Goal: Information Seeking & Learning: Learn about a topic

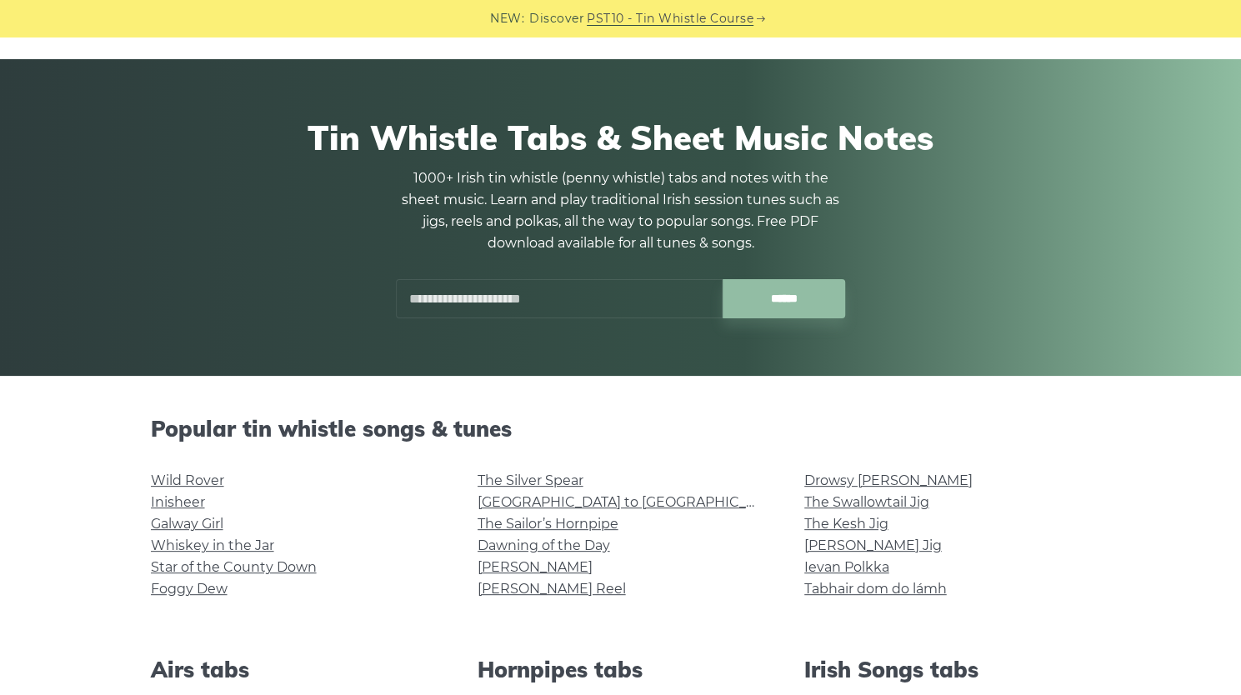
scroll to position [63, 0]
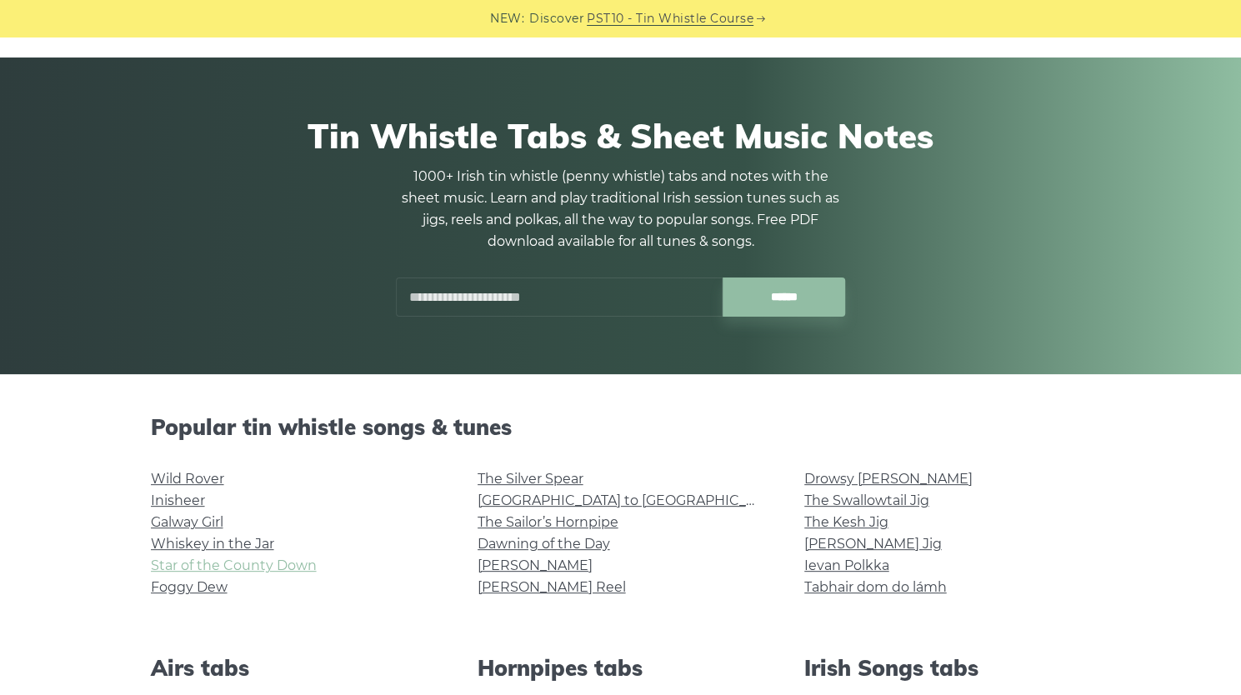
click at [286, 566] on link "Star of the County Down" at bounding box center [234, 566] width 166 height 16
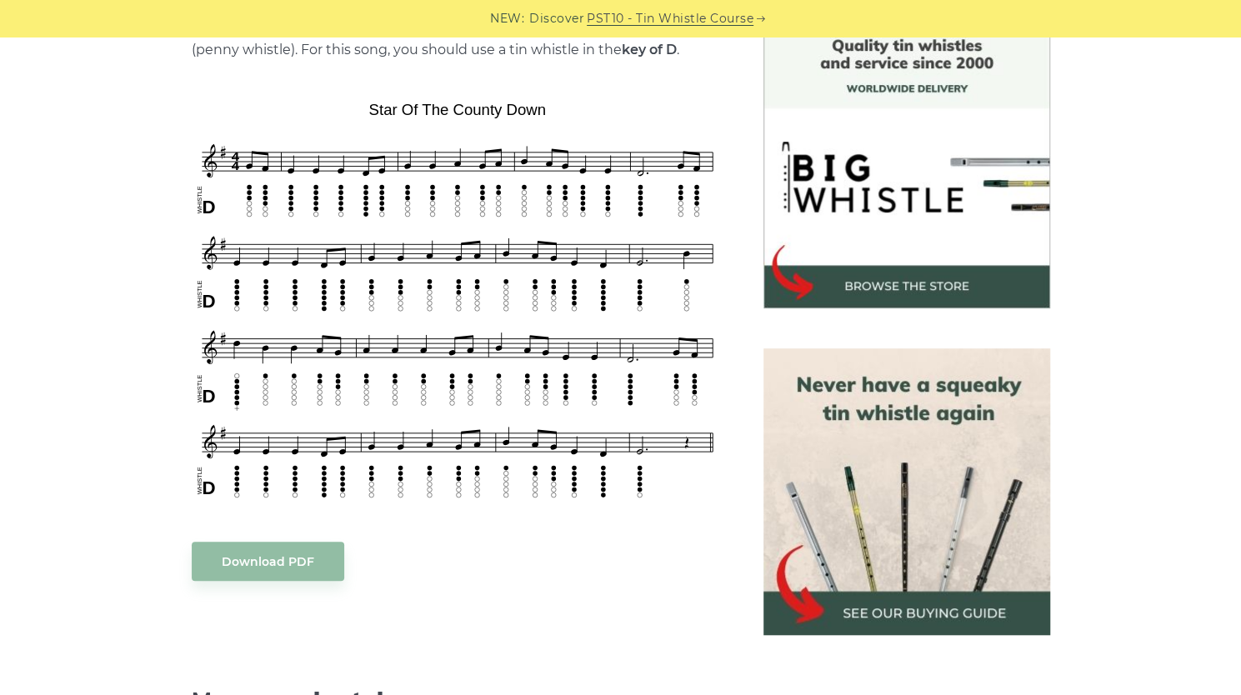
scroll to position [457, 0]
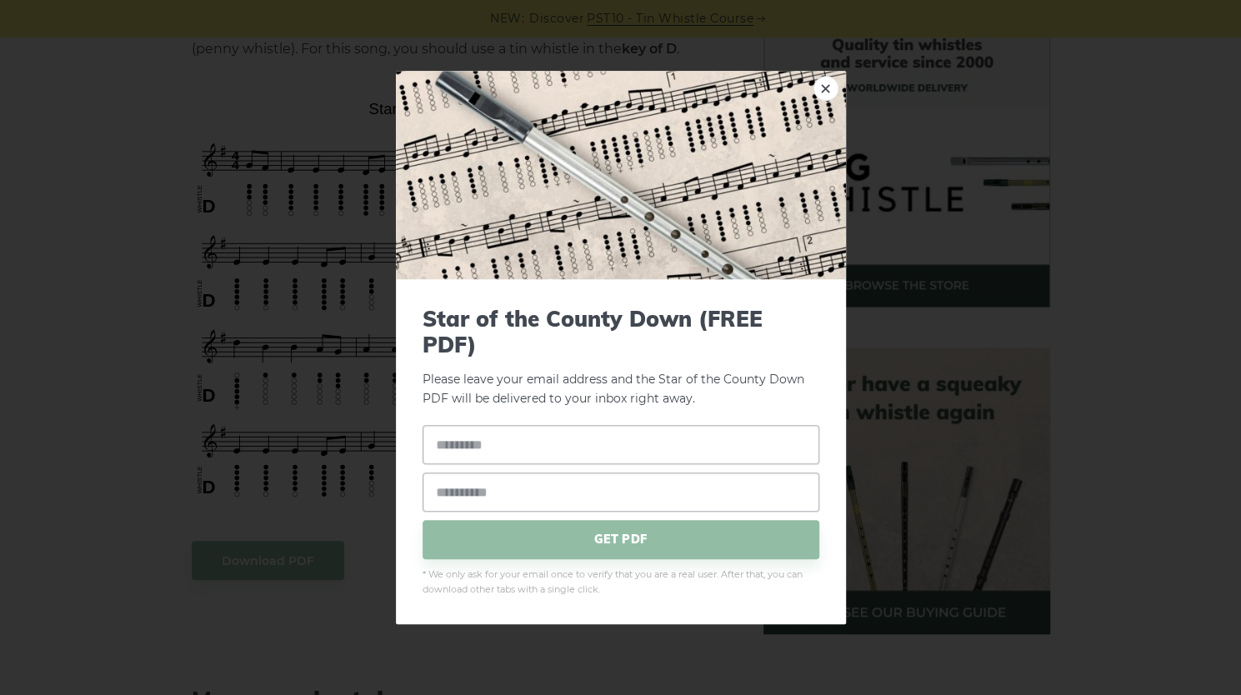
click at [260, 101] on div "× Star of the County Down (FREE PDF) Please leave your email address and the St…" at bounding box center [620, 347] width 1241 height 695
click at [826, 83] on link "×" at bounding box center [825, 88] width 25 height 25
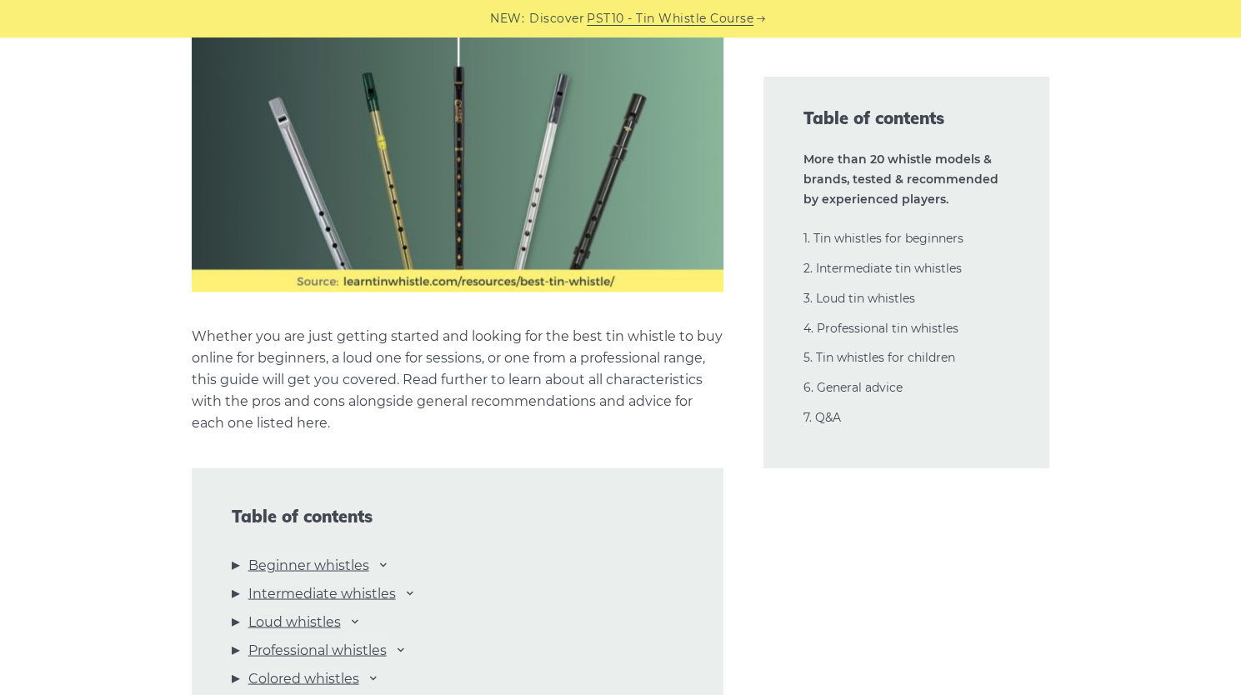
scroll to position [1376, 0]
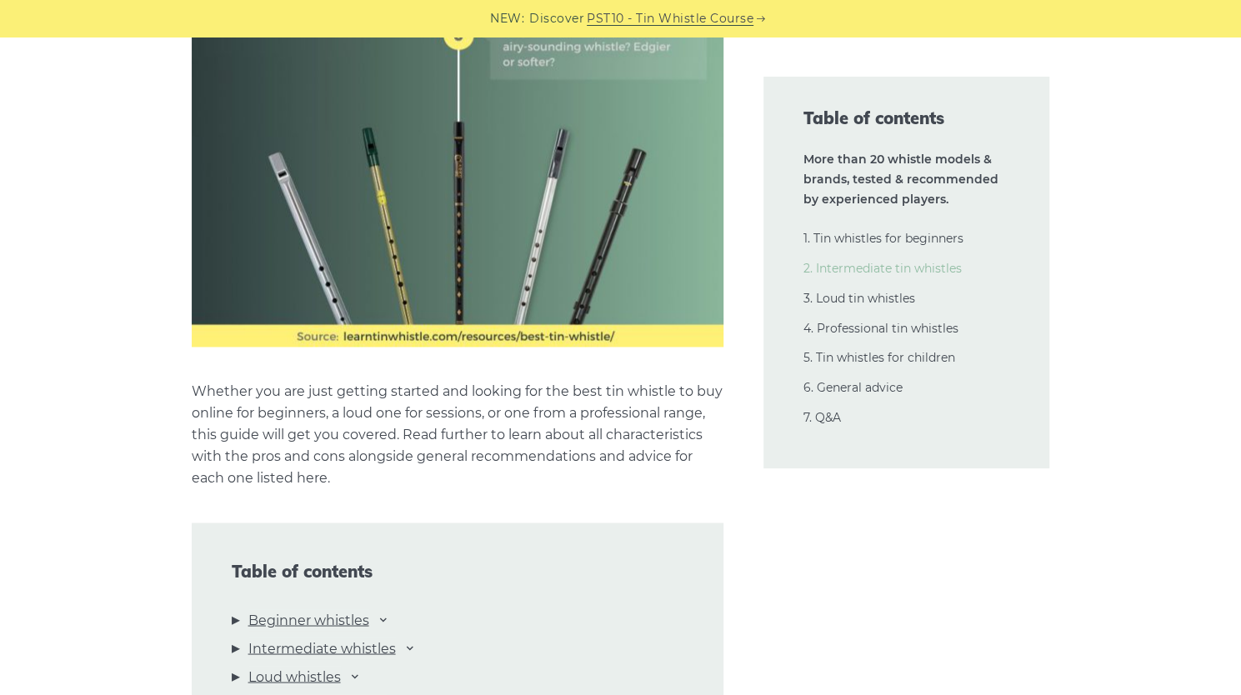
click at [834, 271] on link "2. Intermediate tin whistles" at bounding box center [882, 268] width 158 height 15
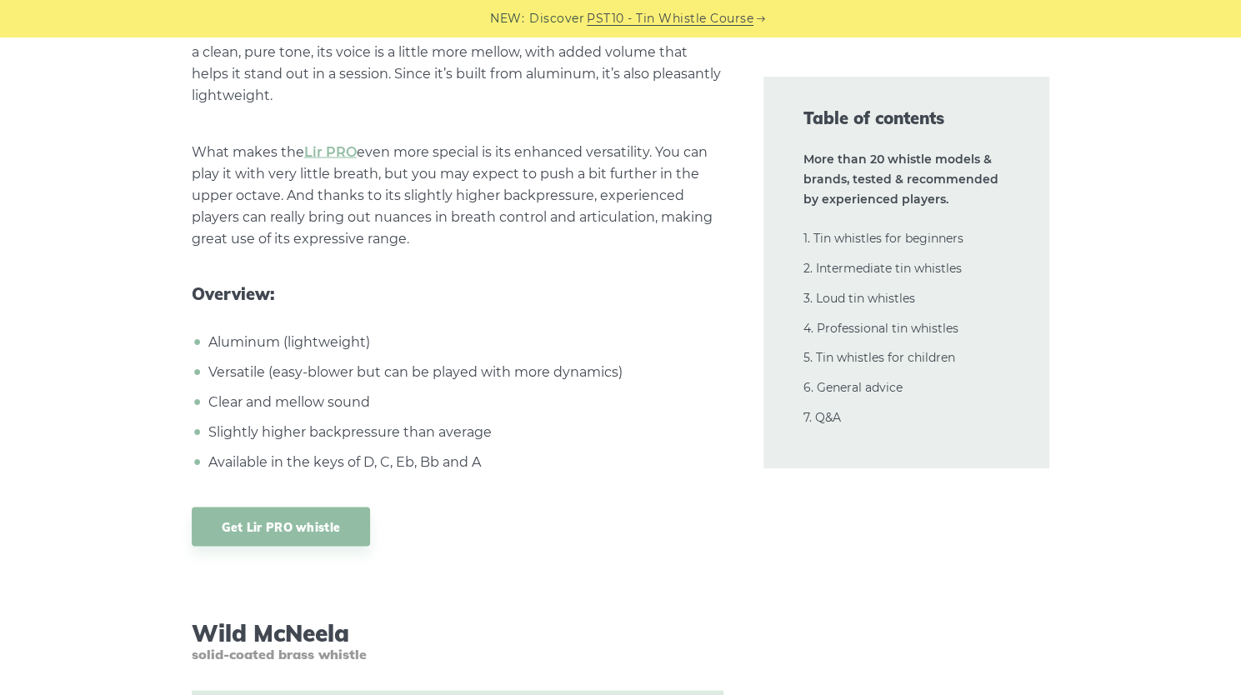
scroll to position [13324, 0]
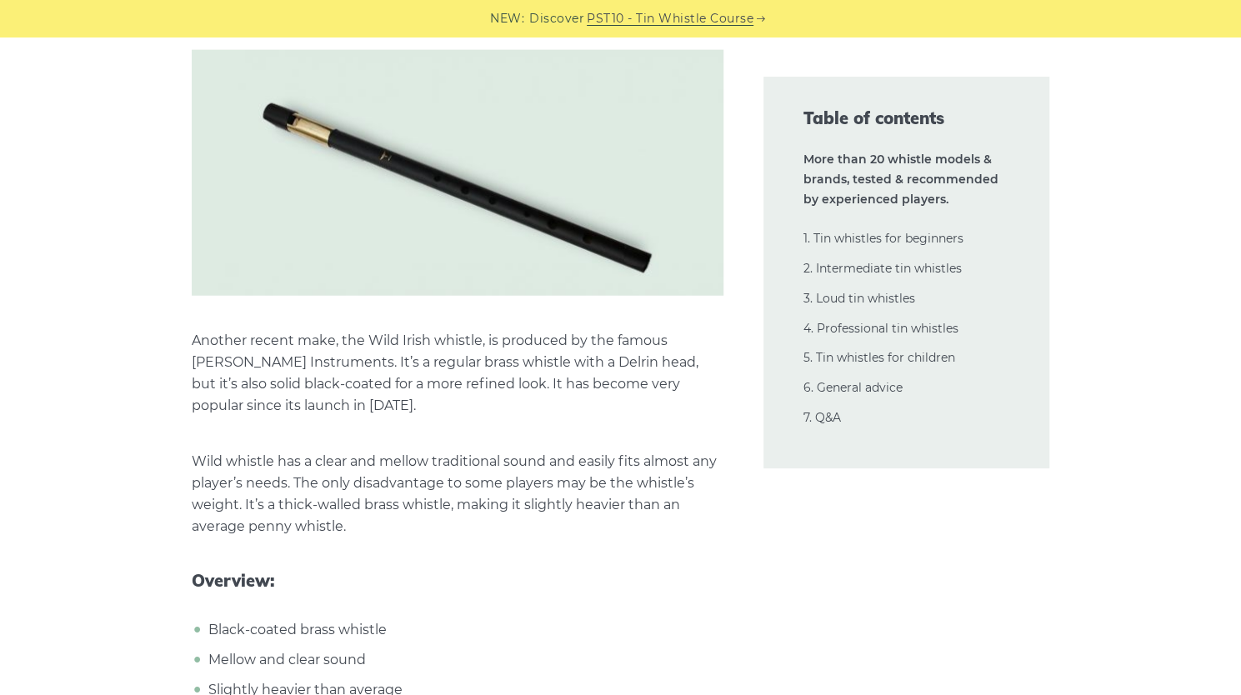
click at [508, 451] on p "Wild whistle has a clear and mellow traditional sound and easily fits almost an…" at bounding box center [458, 494] width 532 height 87
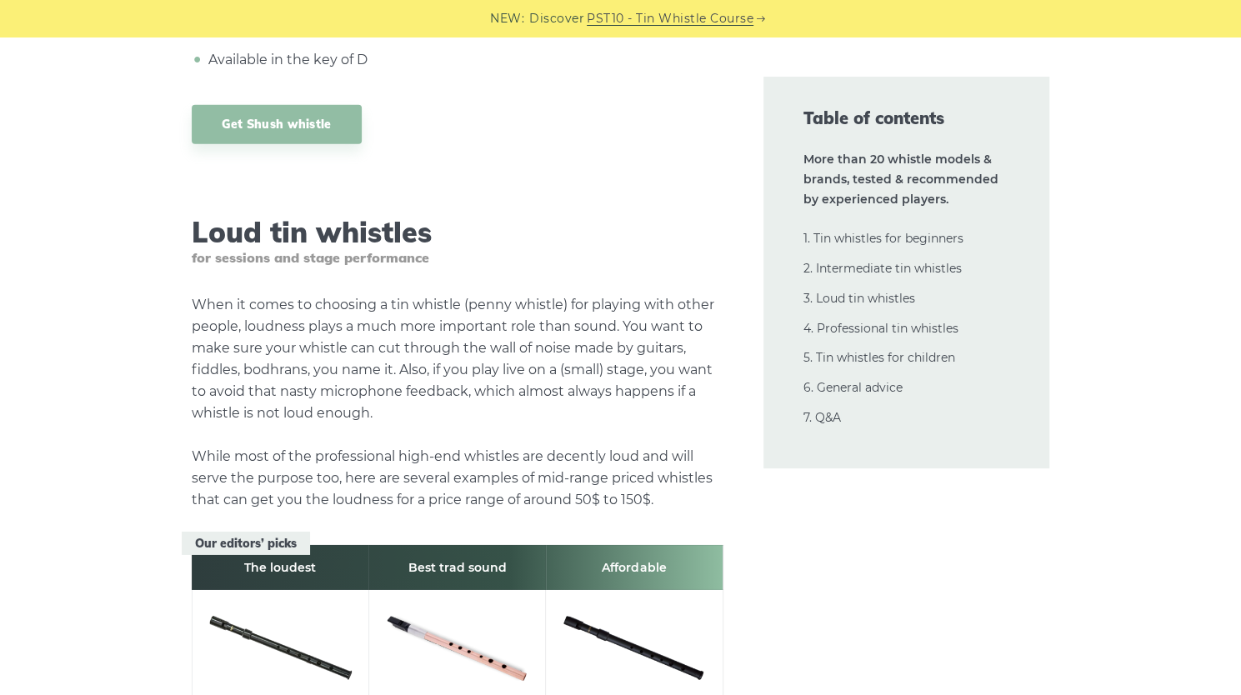
scroll to position [17798, 0]
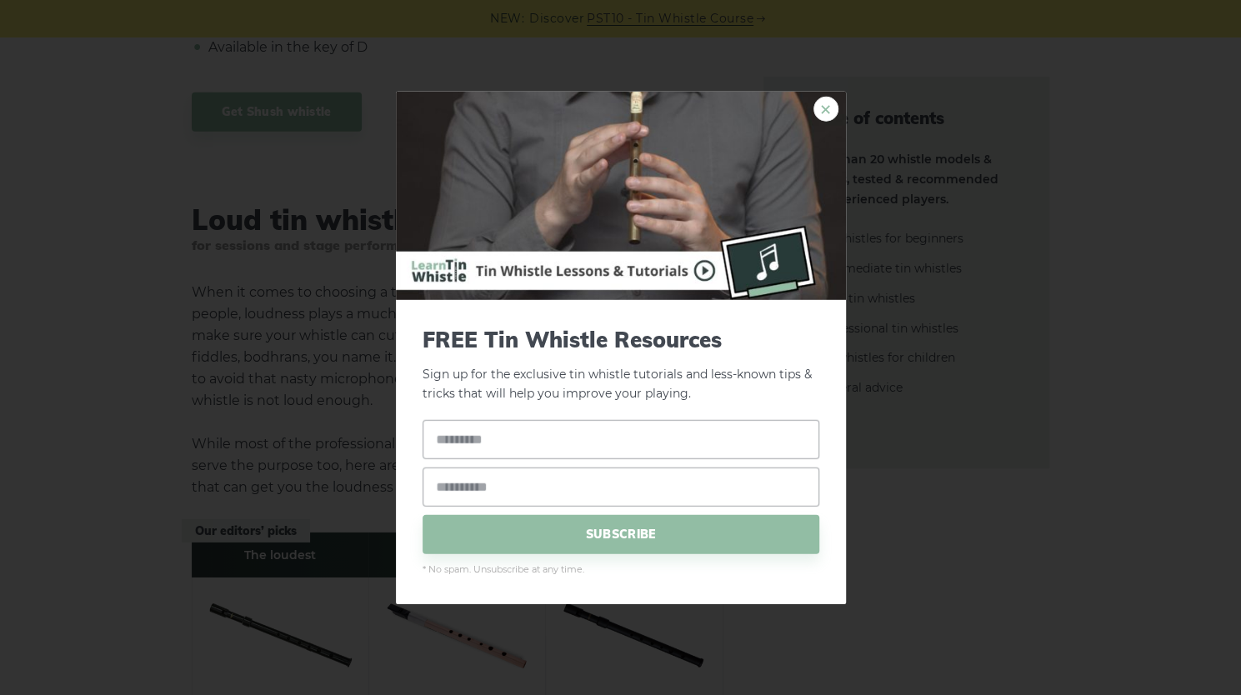
click at [823, 106] on link "×" at bounding box center [825, 109] width 25 height 25
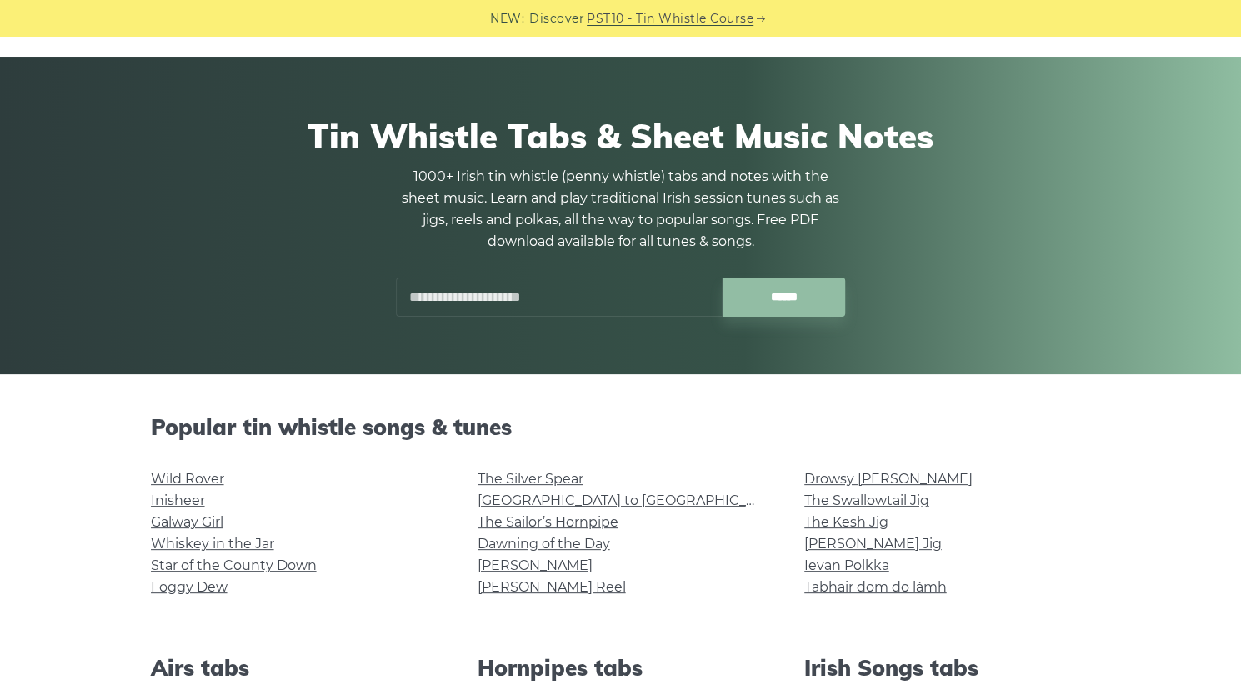
scroll to position [63, 0]
click at [577, 543] on link "Dawning of the Day" at bounding box center [544, 544] width 133 height 16
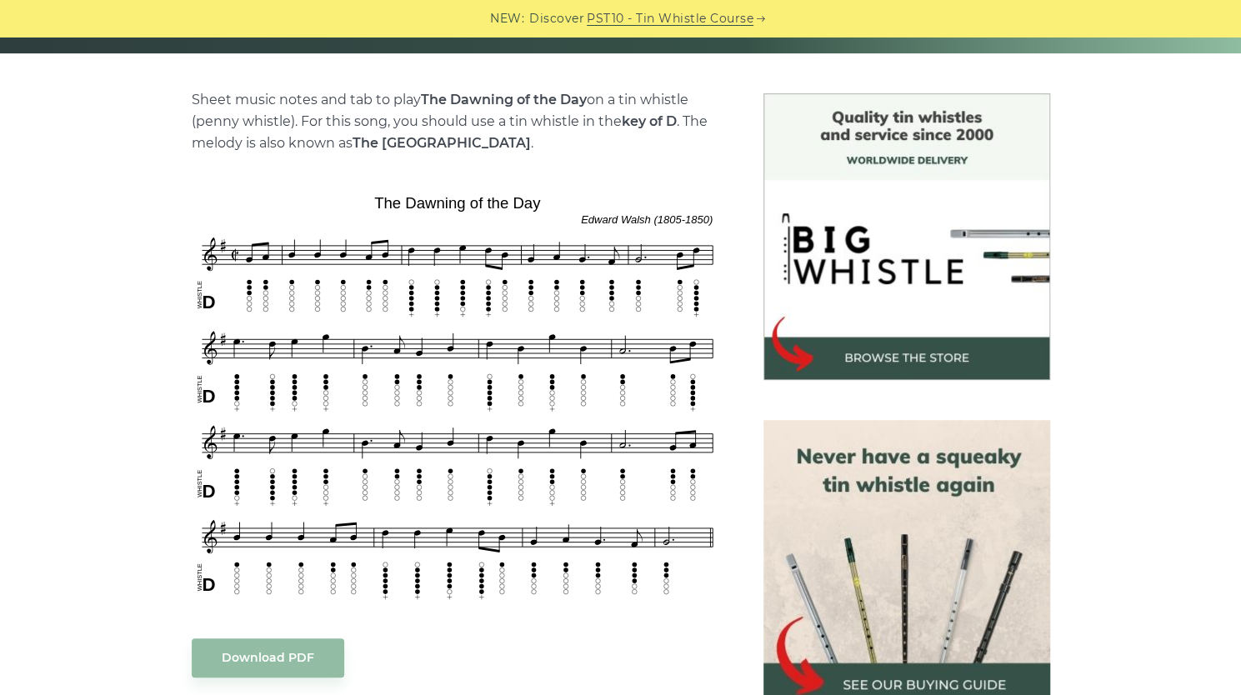
scroll to position [383, 0]
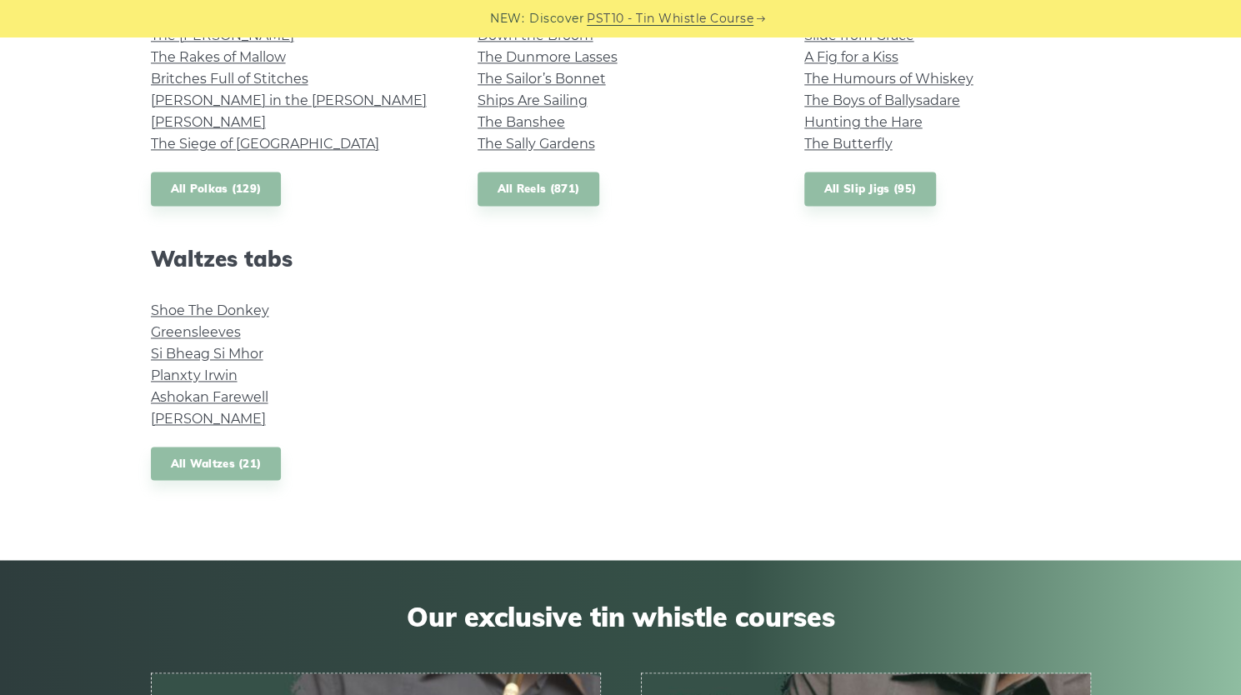
scroll to position [1298, 0]
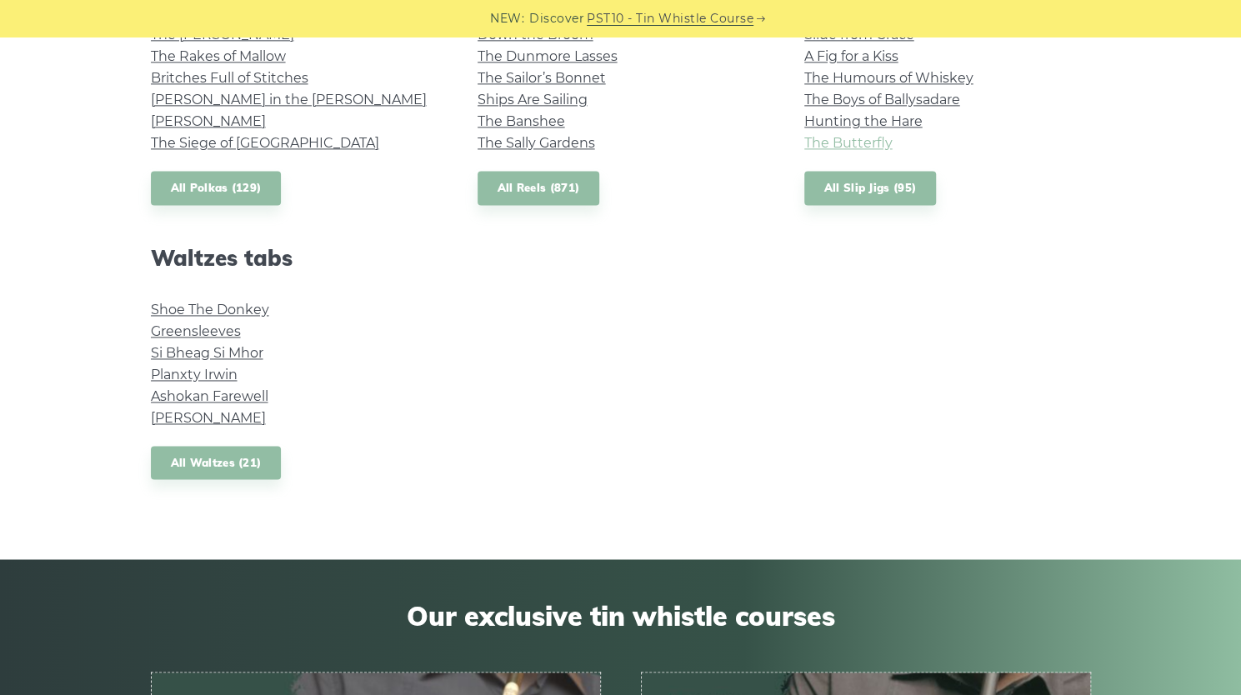
click at [861, 148] on link "The Butterfly" at bounding box center [848, 143] width 88 height 16
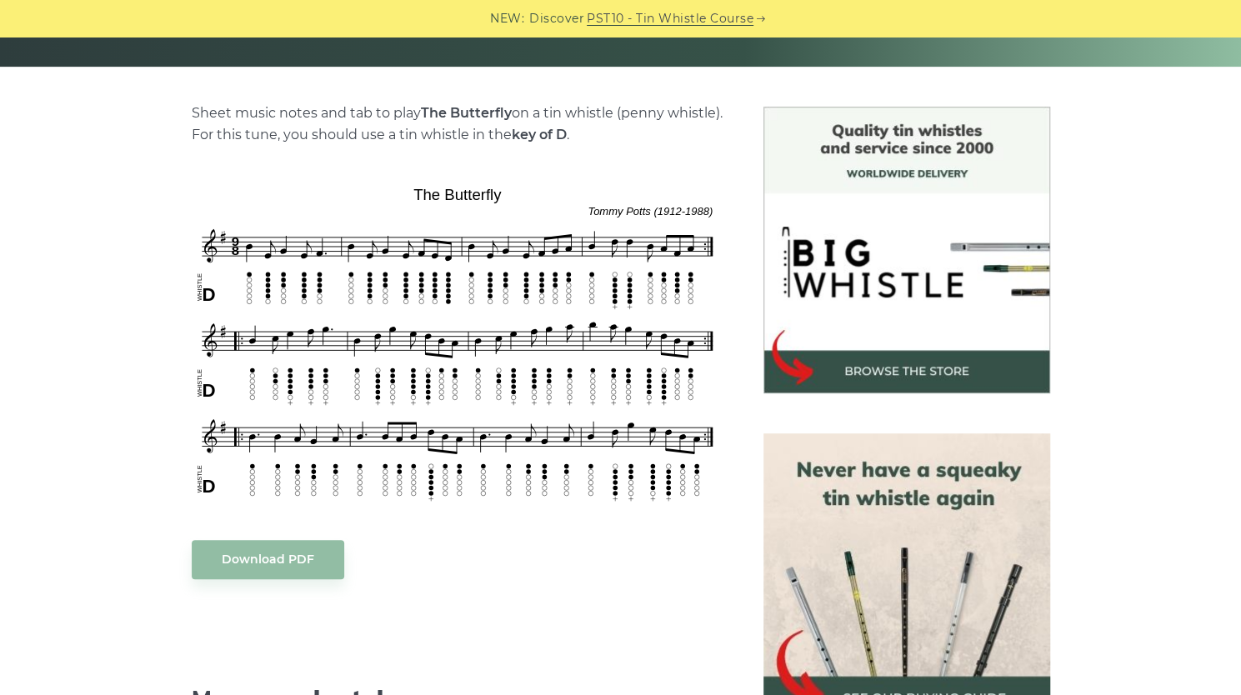
scroll to position [377, 0]
